Goal: Transaction & Acquisition: Purchase product/service

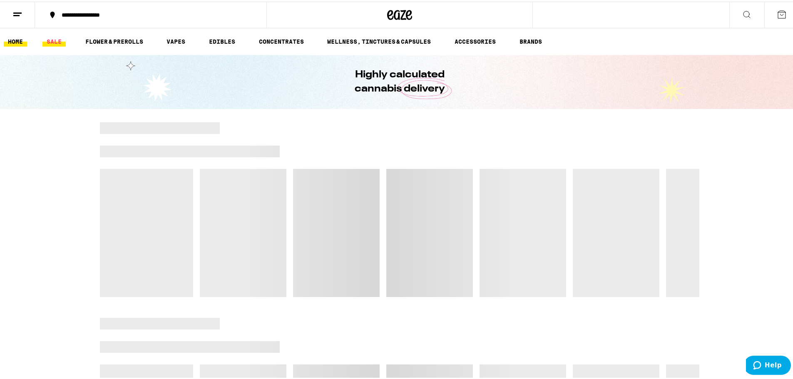
click at [49, 42] on link "SALE" at bounding box center [53, 40] width 23 height 10
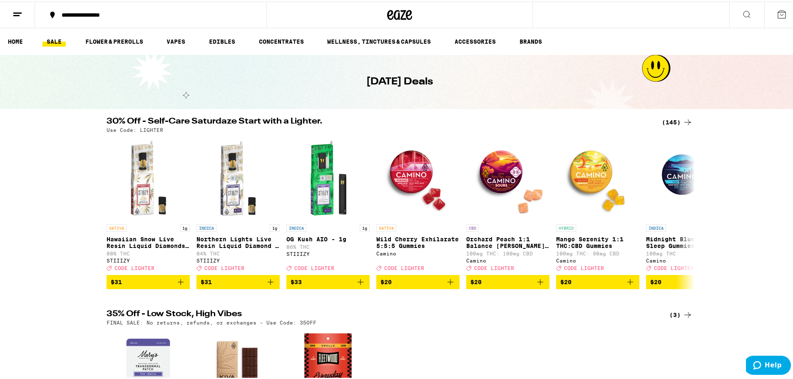
click at [150, 130] on p "Use Code: LIGHTER" at bounding box center [135, 128] width 57 height 5
copy p "LIGHTER"
click at [663, 119] on div "(145)" at bounding box center [677, 121] width 31 height 10
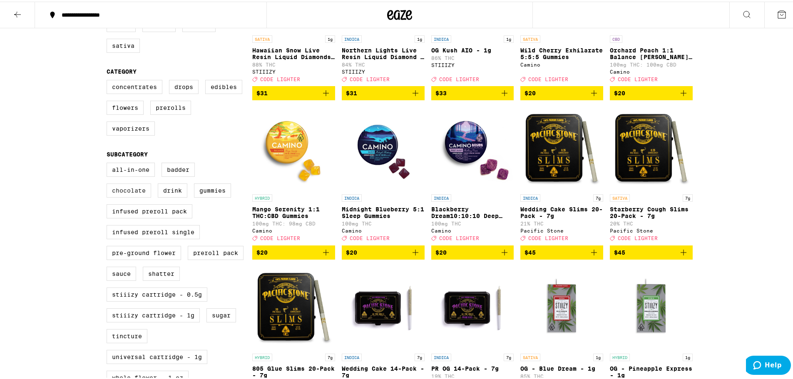
scroll to position [167, 0]
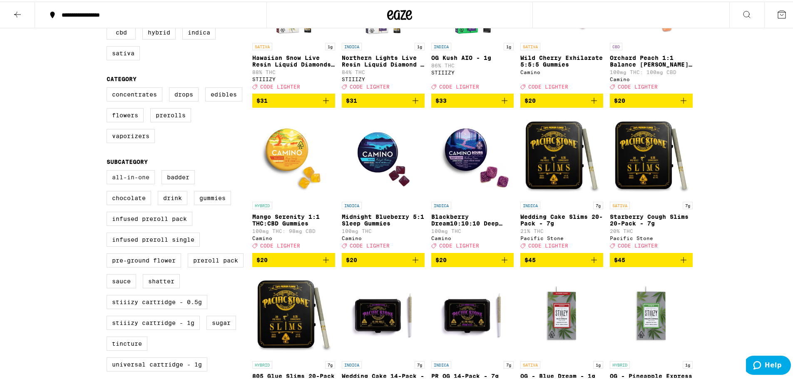
click at [137, 183] on label "All-In-One" at bounding box center [131, 176] width 48 height 14
click at [109, 170] on input "All-In-One" at bounding box center [108, 170] width 0 height 0
checkbox input "true"
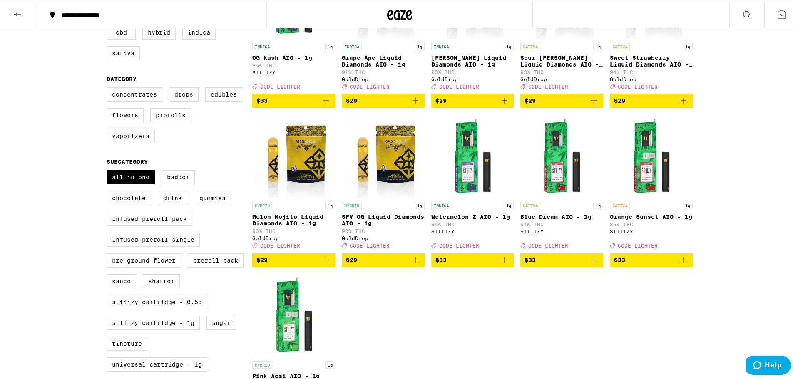
click at [504, 261] on icon "Add to bag" at bounding box center [505, 259] width 6 height 6
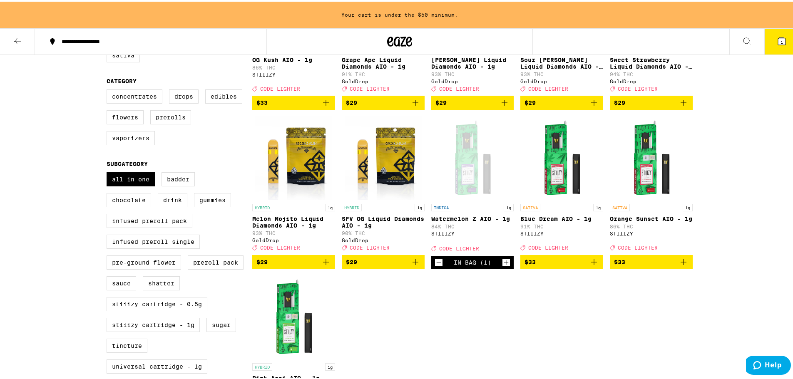
scroll to position [193, 0]
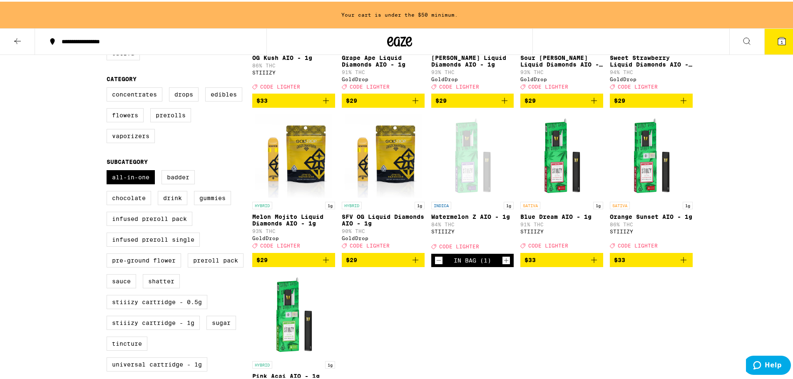
click at [683, 264] on icon "Add to bag" at bounding box center [684, 259] width 10 height 10
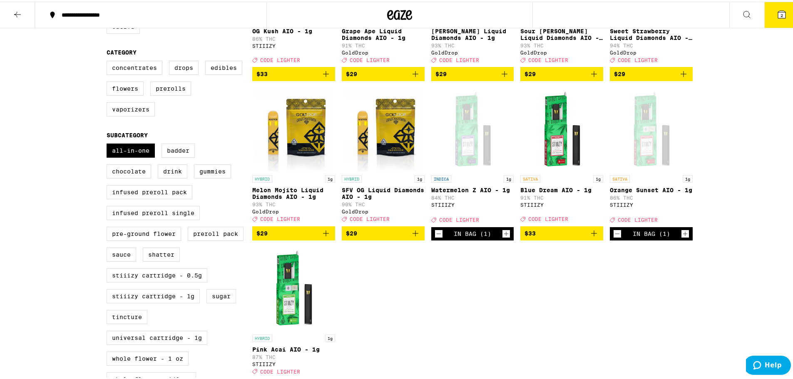
scroll to position [167, 0]
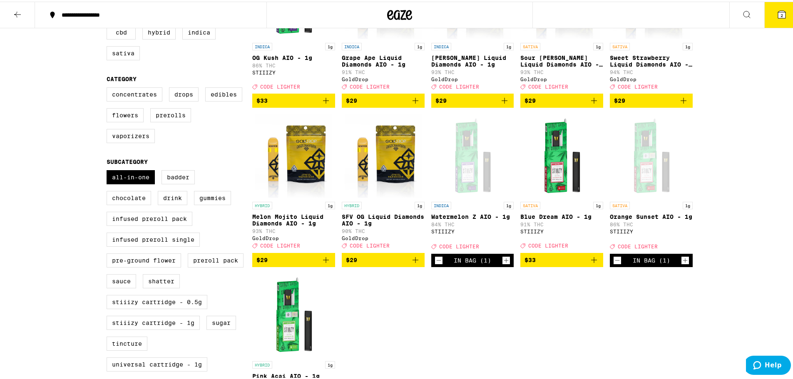
click at [786, 14] on button "2" at bounding box center [781, 13] width 35 height 26
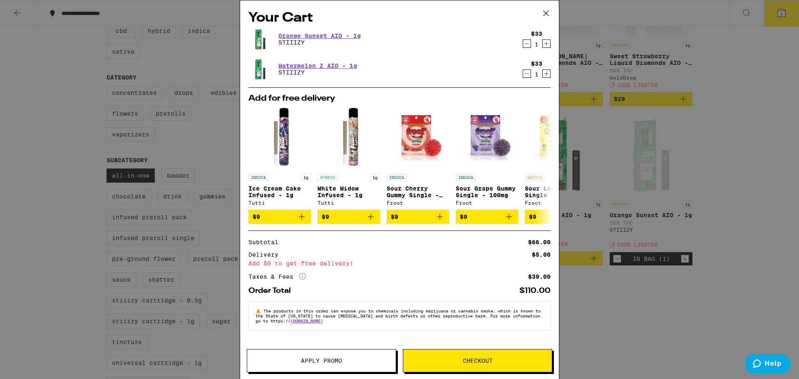
click at [549, 13] on icon at bounding box center [546, 13] width 12 height 12
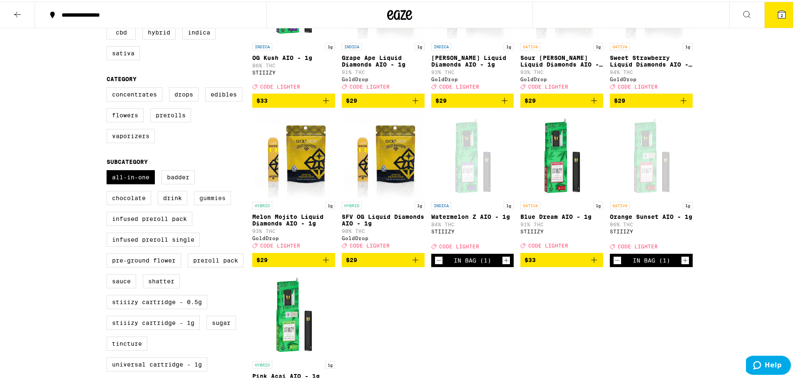
click at [201, 204] on label "Gummies" at bounding box center [212, 196] width 37 height 14
click at [109, 170] on input "Gummies" at bounding box center [108, 170] width 0 height 0
checkbox input "true"
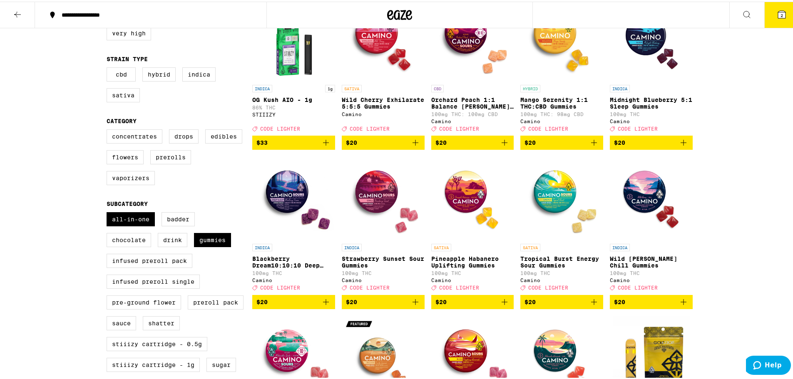
scroll to position [125, 0]
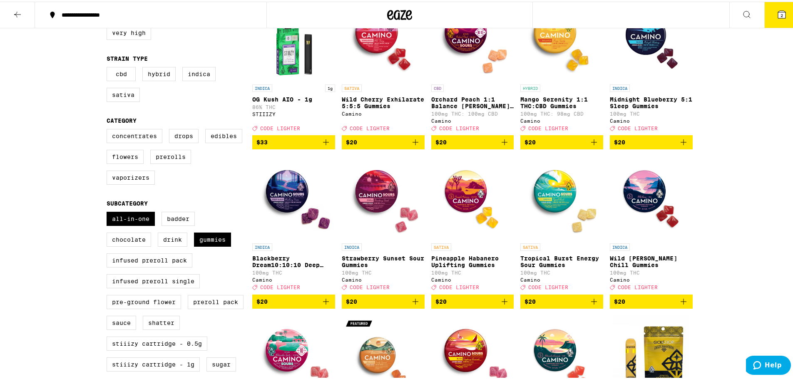
click at [680, 305] on icon "Add to bag" at bounding box center [684, 300] width 10 height 10
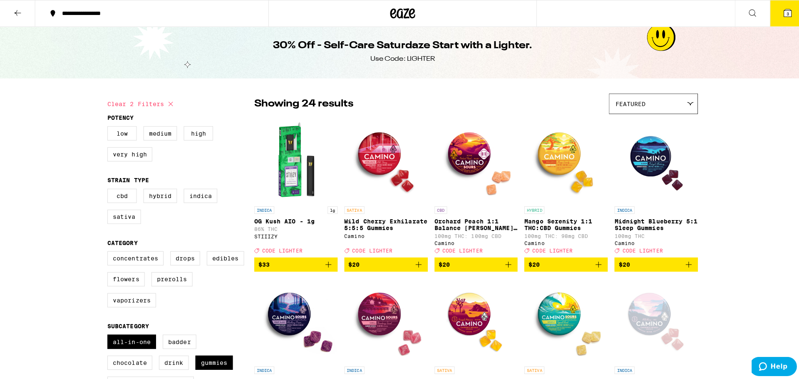
scroll to position [0, 0]
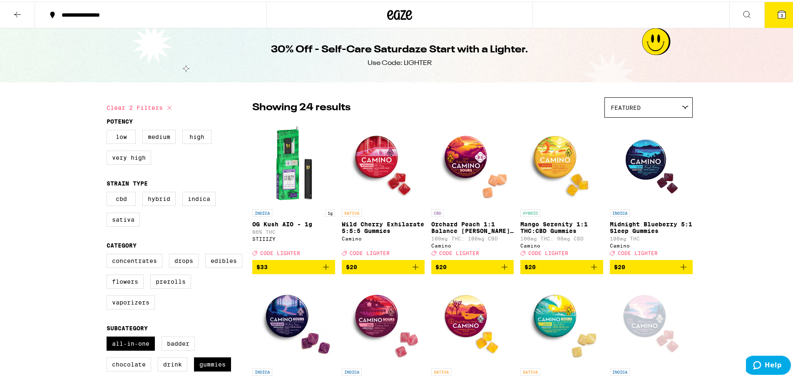
click at [786, 20] on button "3" at bounding box center [781, 13] width 35 height 26
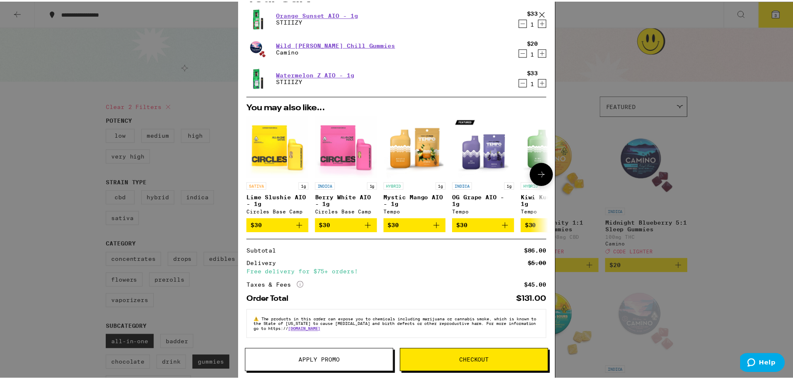
scroll to position [26, 0]
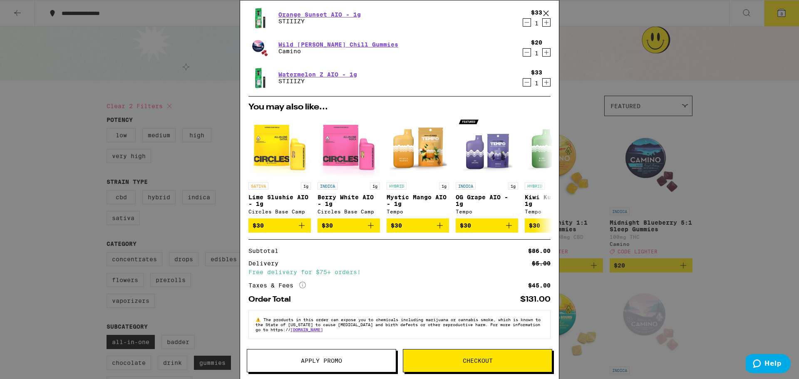
click at [365, 366] on button "Apply Promo" at bounding box center [321, 360] width 149 height 23
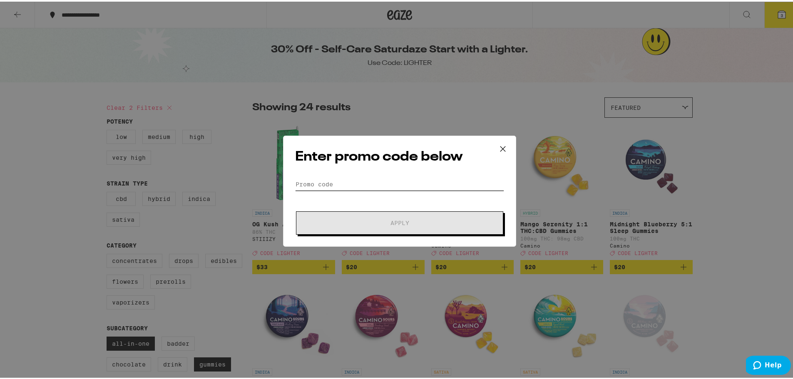
click at [356, 184] on input "Promo Code" at bounding box center [399, 183] width 209 height 12
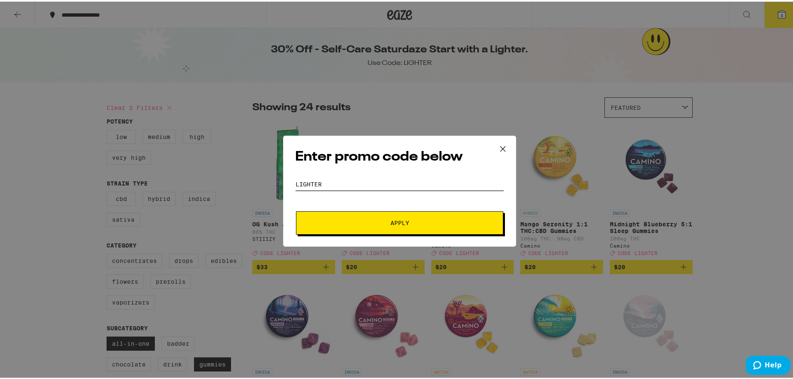
type input "lighter"
click at [296, 210] on button "Apply" at bounding box center [399, 221] width 207 height 23
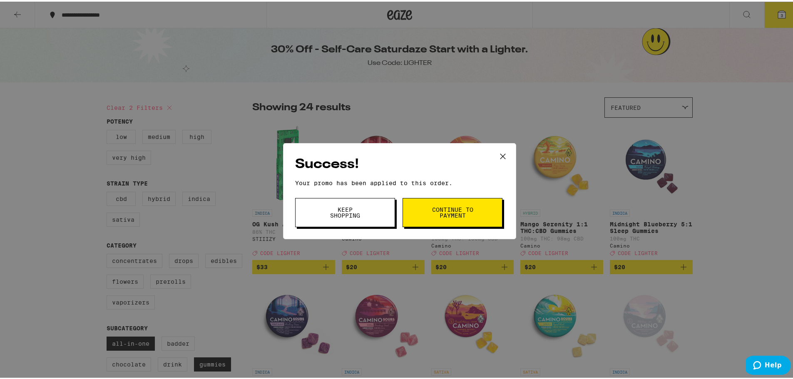
click at [431, 212] on span "Continue to payment" at bounding box center [452, 211] width 42 height 12
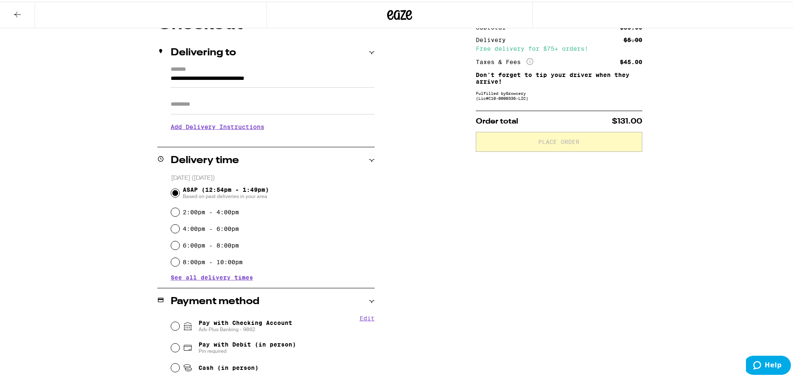
scroll to position [125, 0]
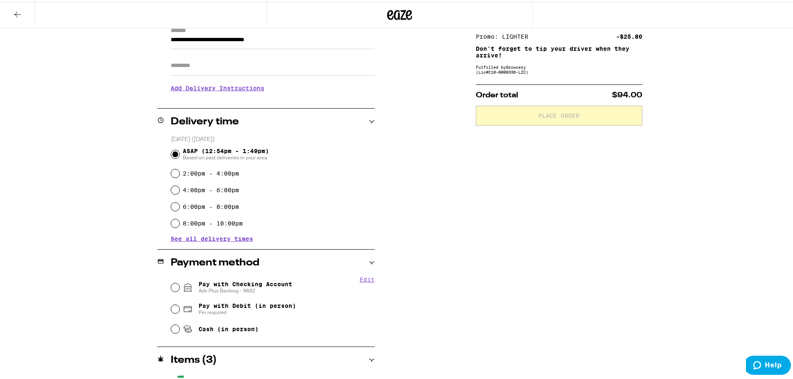
click at [214, 286] on span "Pay with Checking Account Adv Plus Banking - 9862" at bounding box center [246, 285] width 94 height 13
click at [179, 286] on input "Pay with Checking Account Adv Plus Banking - 9862" at bounding box center [175, 286] width 8 height 8
radio input "true"
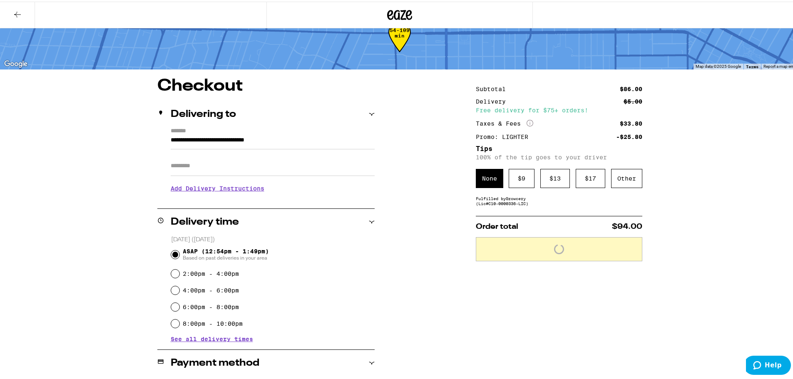
scroll to position [0, 0]
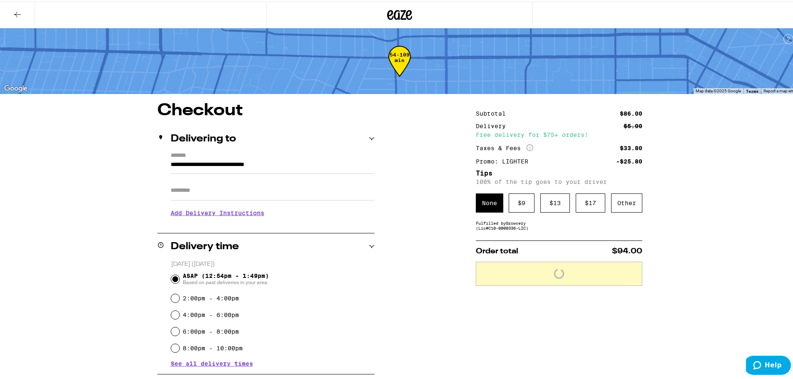
click at [211, 186] on input "Apt/Suite" at bounding box center [273, 189] width 204 height 20
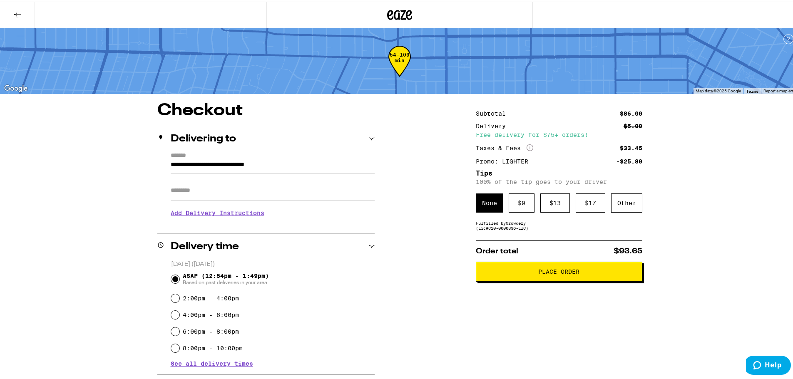
type input "***"
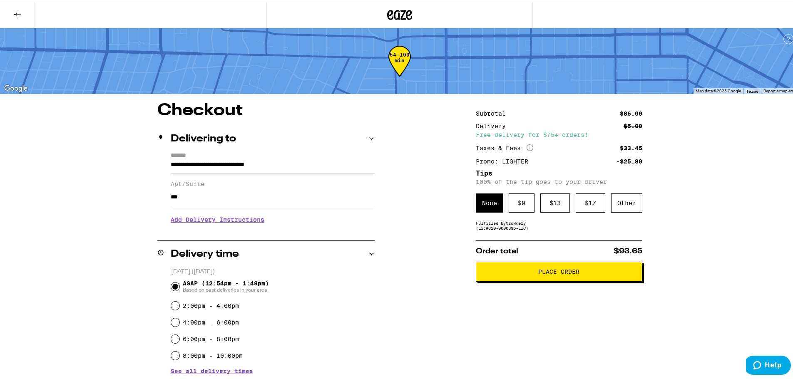
click at [204, 219] on h3 "Add Delivery Instructions" at bounding box center [273, 218] width 204 height 19
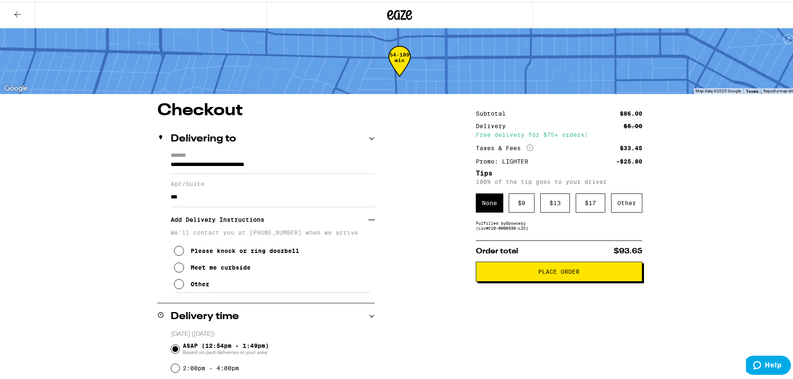
click at [193, 286] on div "Other" at bounding box center [200, 282] width 19 height 7
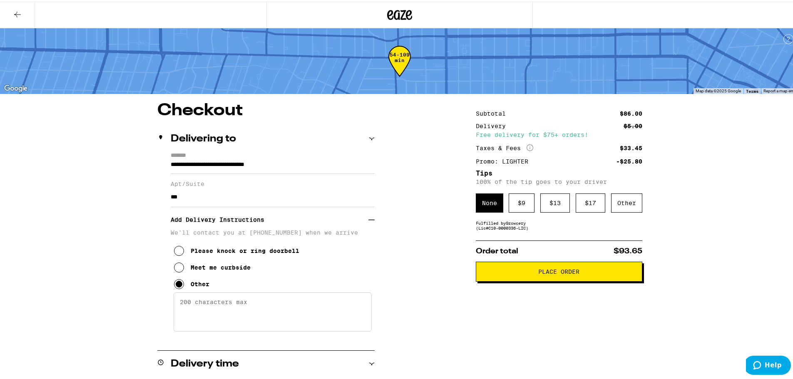
drag, startPoint x: 201, startPoint y: 308, endPoint x: 198, endPoint y: 303, distance: 5.7
click at [199, 307] on textarea "Enter any other delivery instructions you want driver to know" at bounding box center [273, 310] width 198 height 39
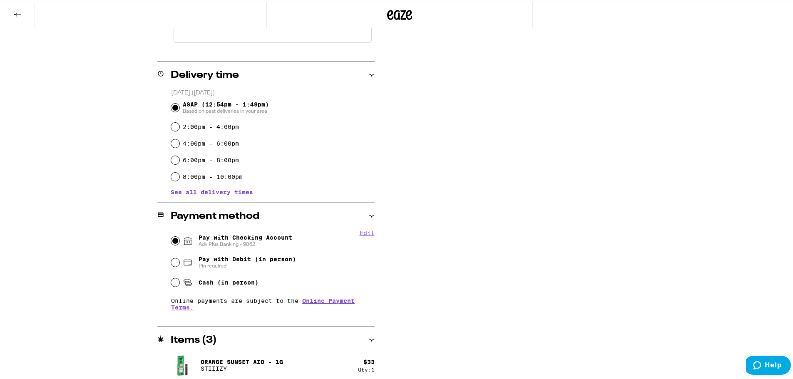
scroll to position [352, 0]
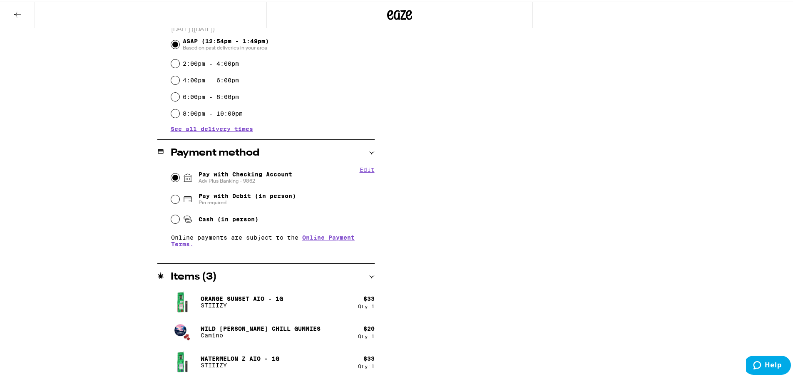
type textarea "Entrance on S wilton. Security will let you up."
click at [369, 275] on icon at bounding box center [372, 276] width 6 height 6
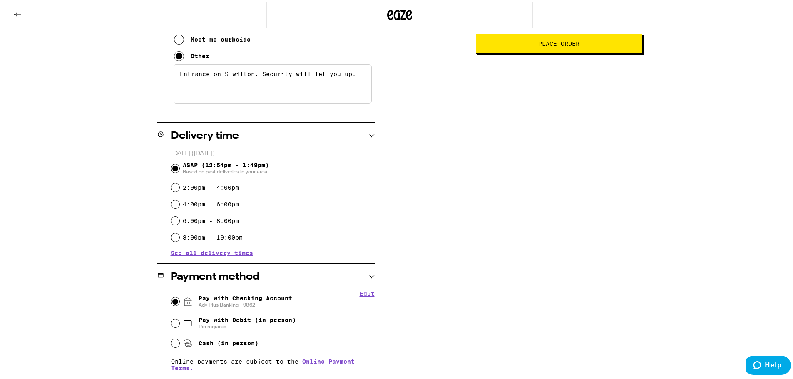
scroll to position [262, 0]
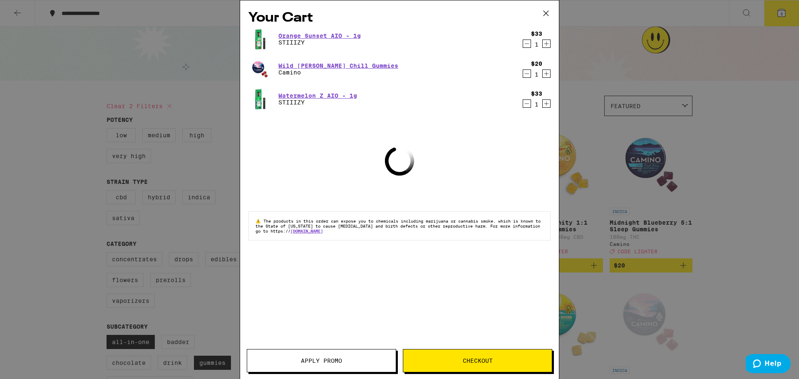
click at [526, 75] on icon "Decrement" at bounding box center [526, 74] width 7 height 10
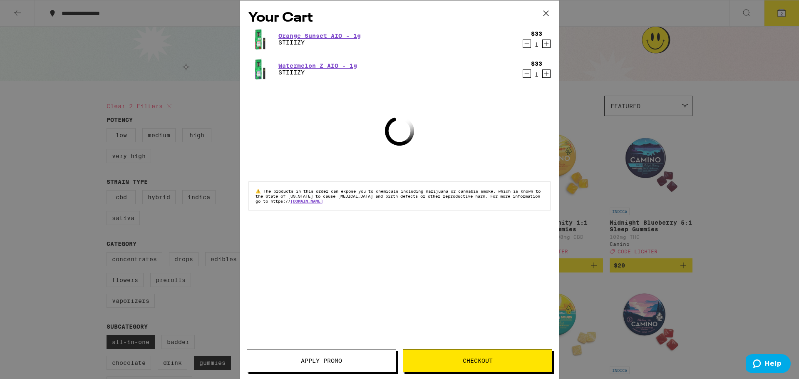
click at [332, 364] on span "Apply Promo" at bounding box center [321, 361] width 41 height 6
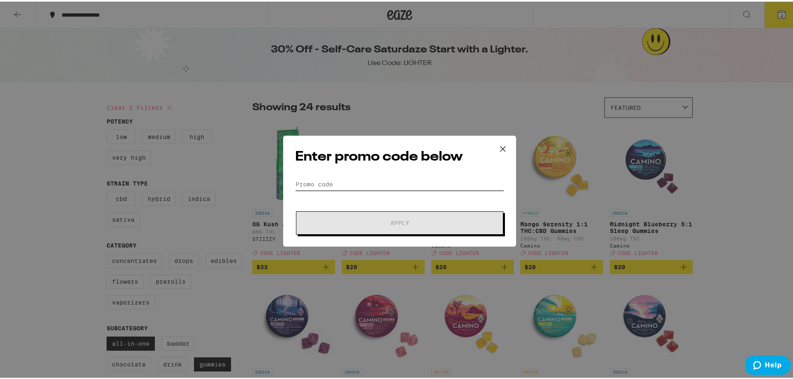
click at [373, 184] on input "Promo Code" at bounding box center [399, 183] width 209 height 12
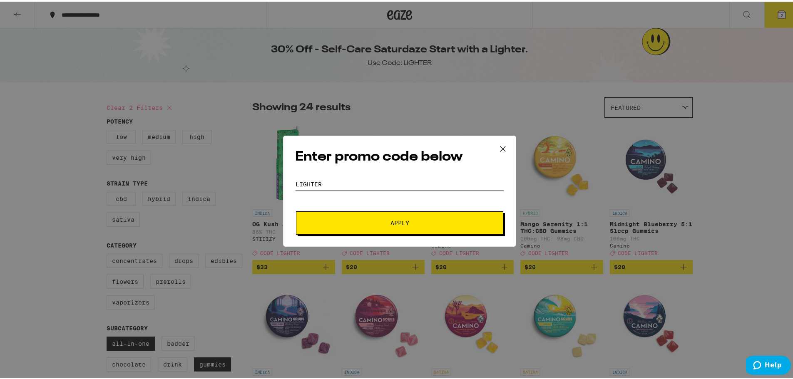
type input "lighter"
click at [296, 210] on button "Apply" at bounding box center [399, 221] width 207 height 23
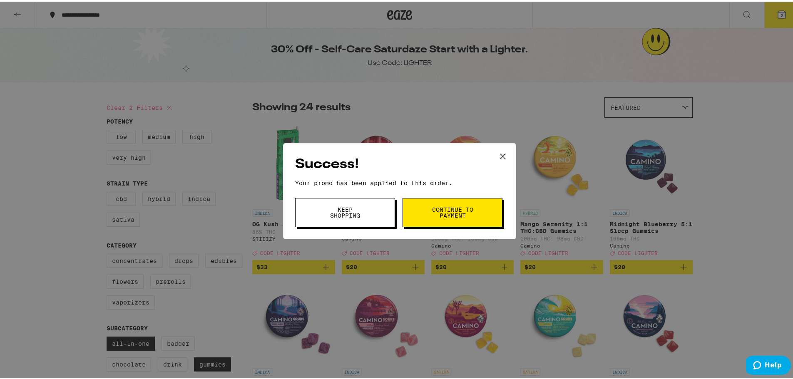
click at [440, 201] on button "Continue to payment" at bounding box center [453, 210] width 100 height 29
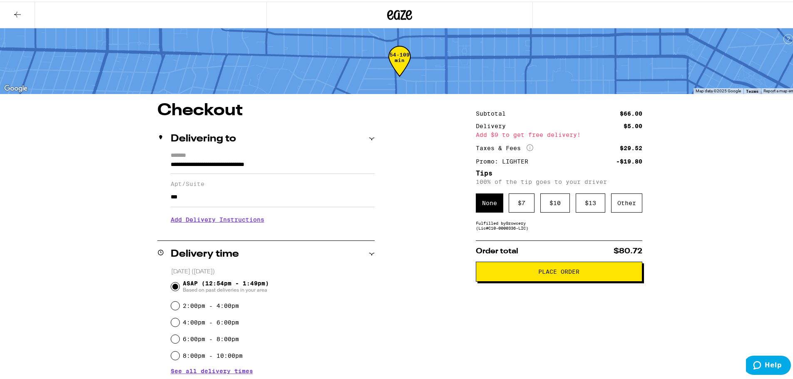
click at [212, 222] on h3 "Add Delivery Instructions" at bounding box center [273, 218] width 204 height 19
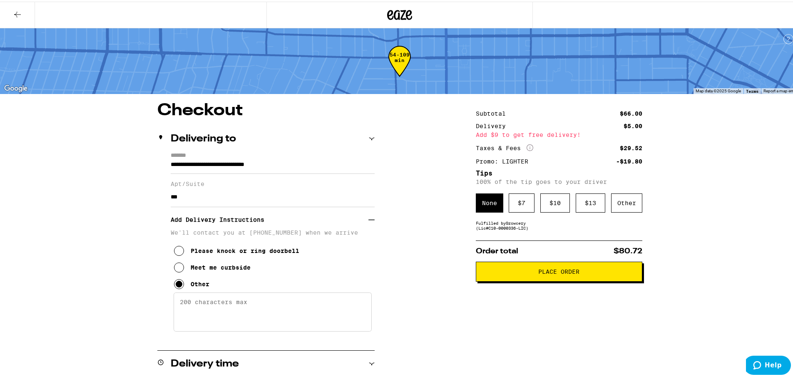
click at [192, 312] on textarea "Enter any other delivery instructions you want driver to know" at bounding box center [273, 310] width 198 height 39
click at [194, 310] on textarea "Entrace on S Wilton." at bounding box center [273, 310] width 198 height 39
click at [256, 310] on textarea "Entrance on S Wilton." at bounding box center [273, 310] width 198 height 39
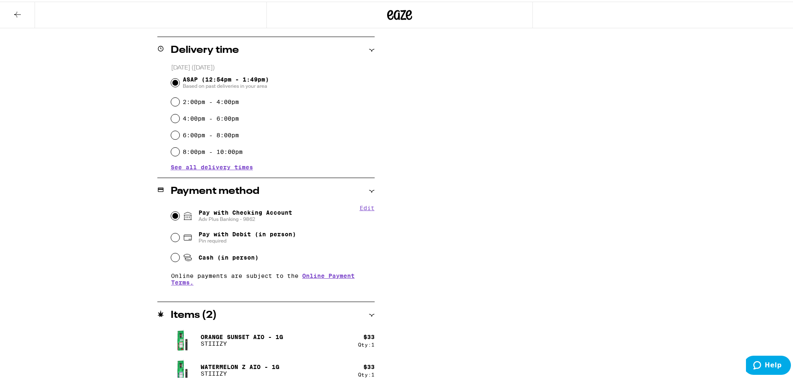
scroll to position [322, 0]
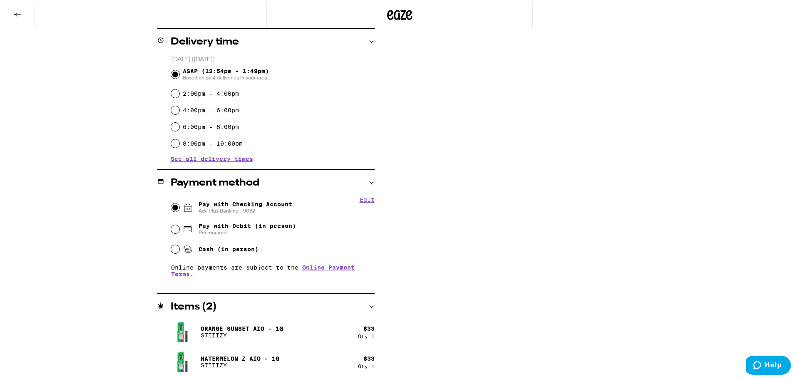
type textarea "Entrance on S Wilton. Security will let you up."
click at [476, 341] on div "Subtotal $66.00 Delivery $5.00 Add $9 to get free delivery! Taxes & Fees More I…" at bounding box center [559, 79] width 167 height 601
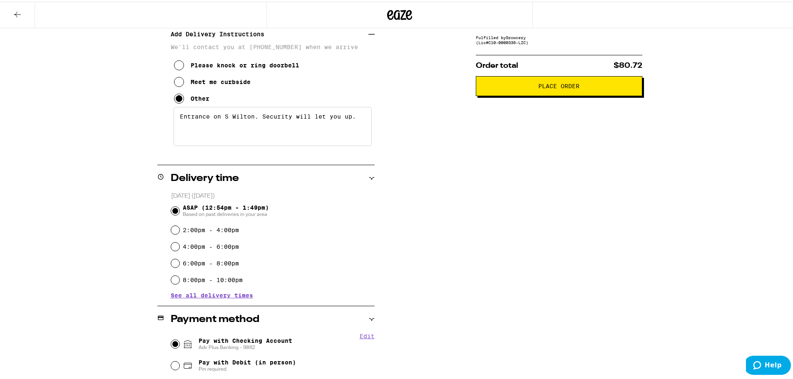
scroll to position [208, 0]
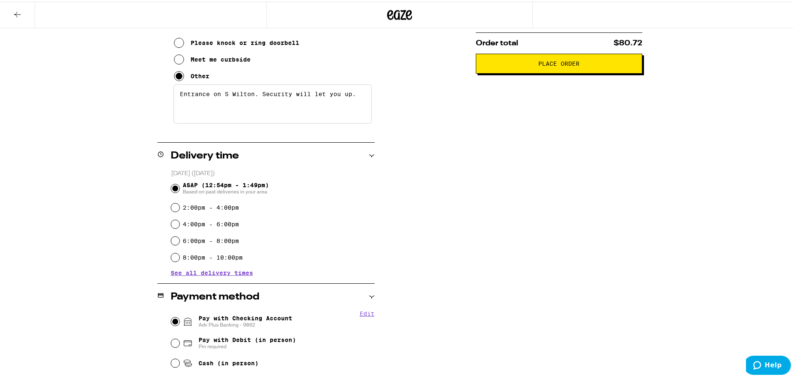
drag, startPoint x: 652, startPoint y: 279, endPoint x: 664, endPoint y: 220, distance: 60.7
click at [652, 279] on div "**********" at bounding box center [399, 193] width 599 height 601
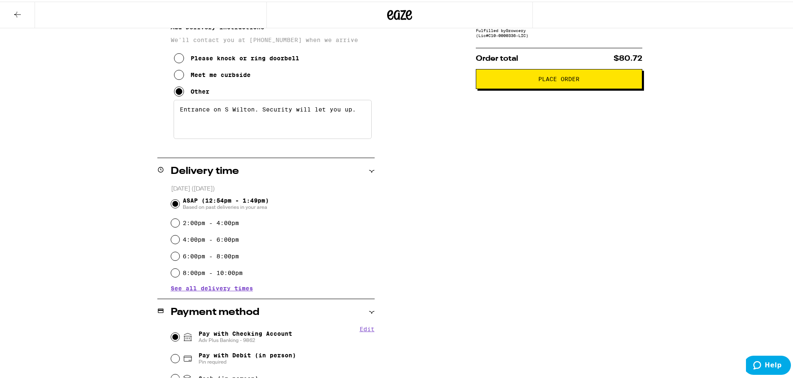
scroll to position [167, 0]
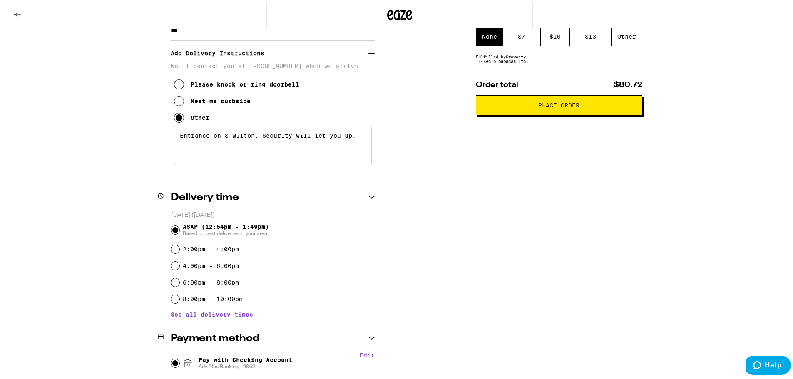
click at [572, 106] on span "Place Order" at bounding box center [558, 104] width 41 height 6
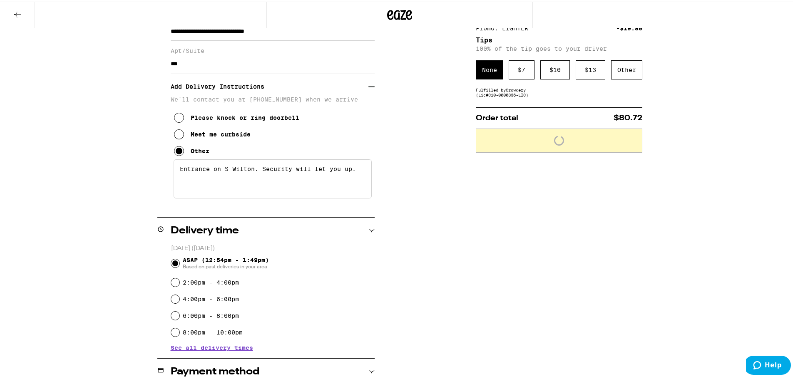
scroll to position [0, 0]
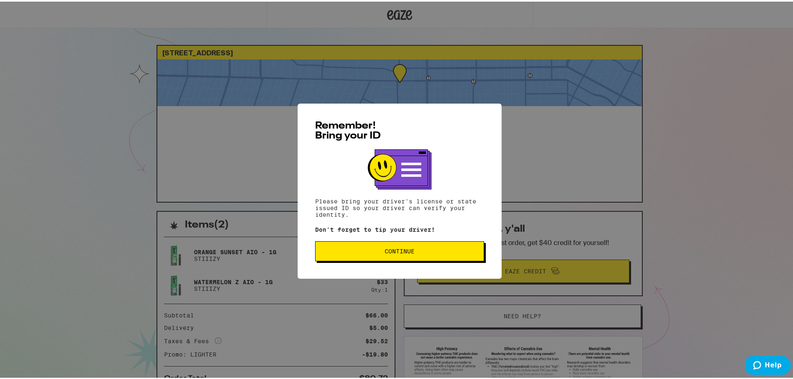
click at [406, 248] on span "Continue" at bounding box center [400, 250] width 30 height 6
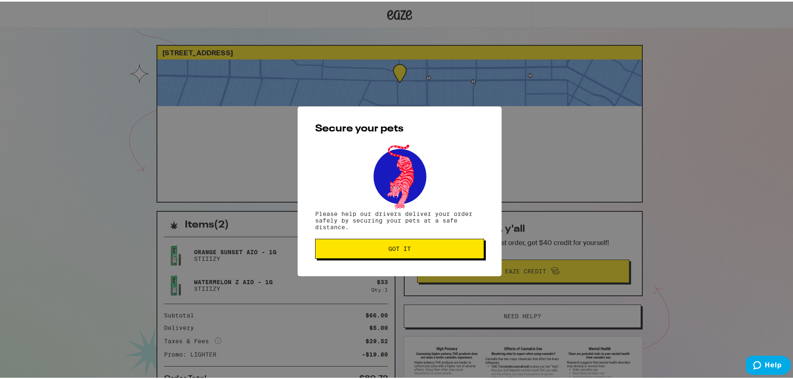
click at [368, 244] on button "Got it" at bounding box center [399, 247] width 169 height 20
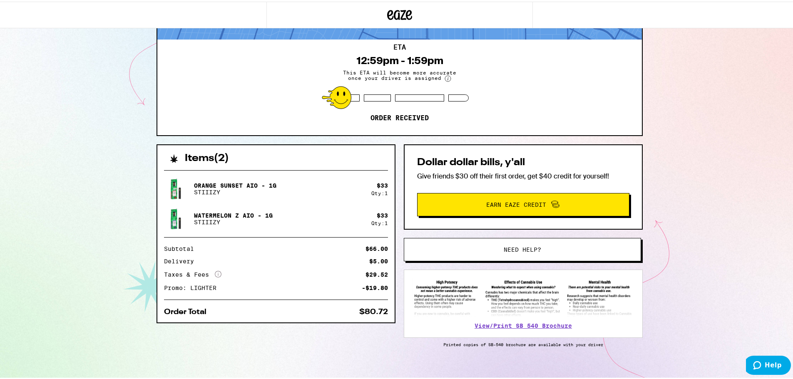
scroll to position [76, 0]
